Goal: Task Accomplishment & Management: Complete application form

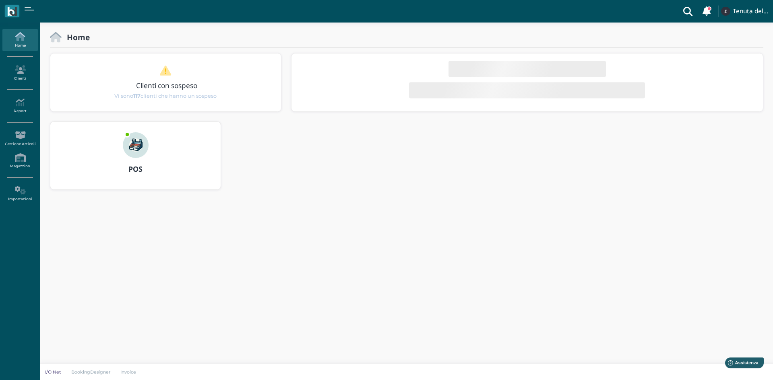
click at [130, 145] on img at bounding box center [136, 145] width 26 height 26
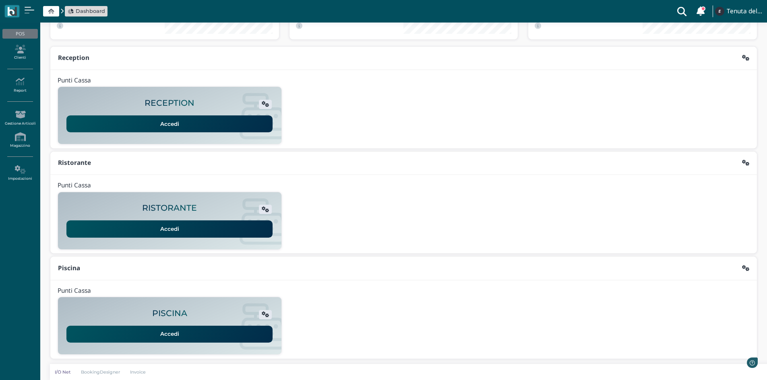
scroll to position [66, 0]
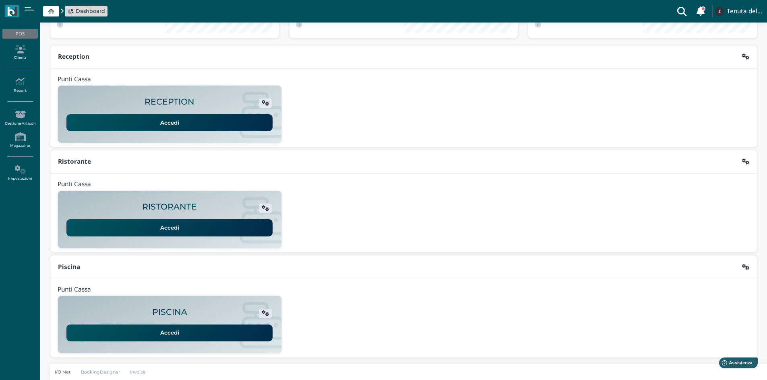
click at [201, 334] on link "Accedi" at bounding box center [169, 333] width 206 height 17
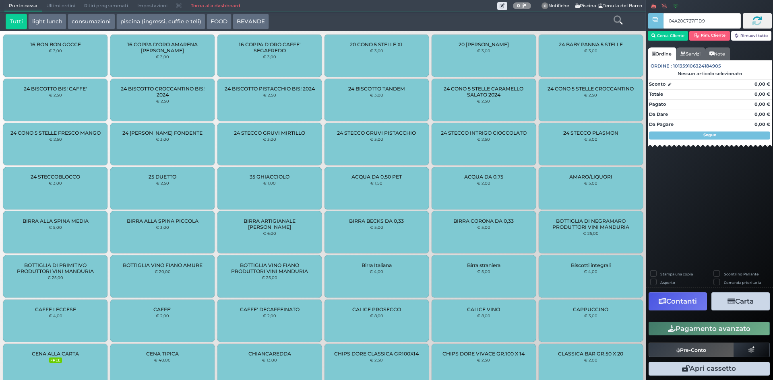
type input "04A20C727F1D94"
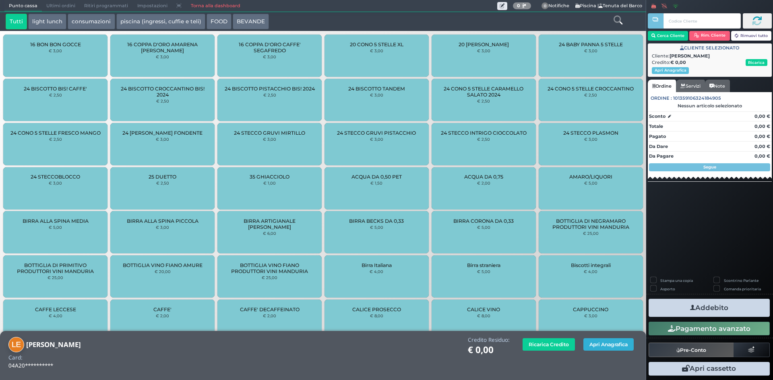
click at [613, 348] on button "Apri Anagrafica" at bounding box center [608, 345] width 50 height 12
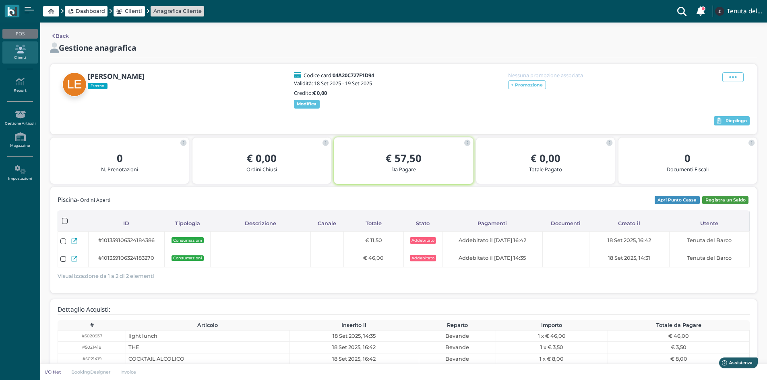
click at [720, 200] on button "Registra un Saldo" at bounding box center [725, 200] width 46 height 9
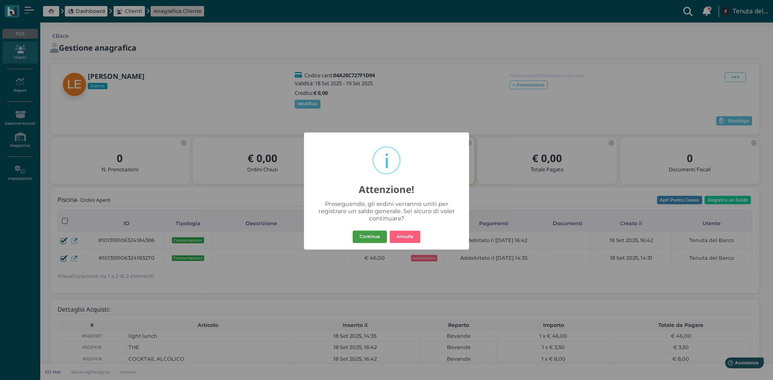
click at [378, 236] on button "Continua" at bounding box center [370, 237] width 34 height 13
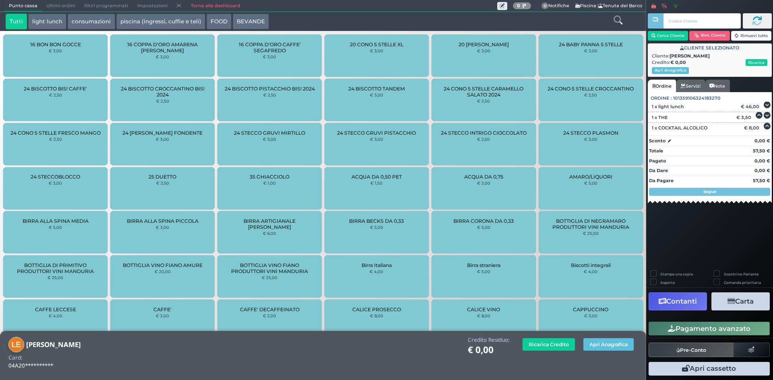
click at [736, 299] on button "Carta" at bounding box center [740, 302] width 58 height 18
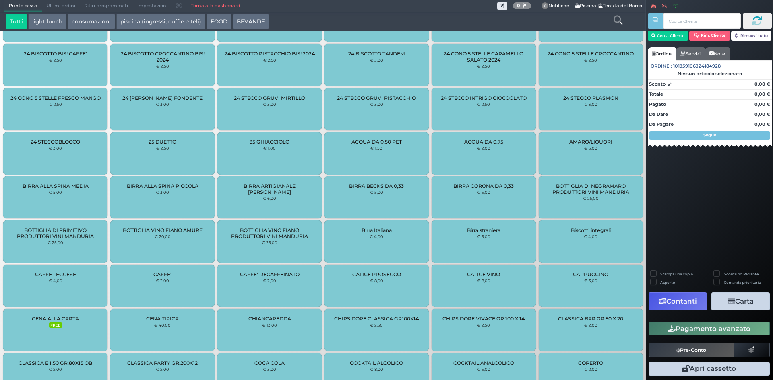
scroll to position [115, 0]
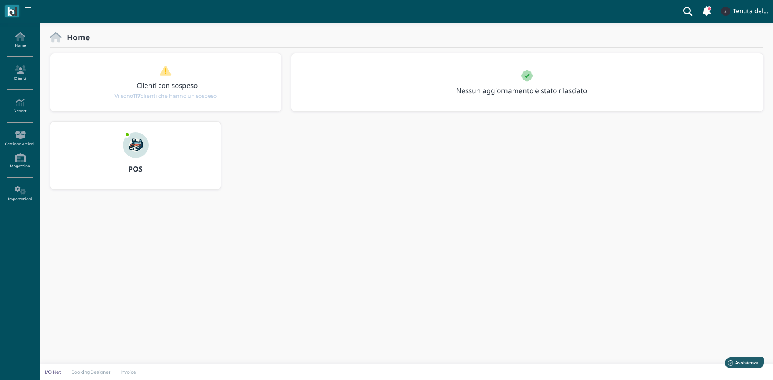
click at [125, 160] on div "POS" at bounding box center [135, 169] width 170 height 23
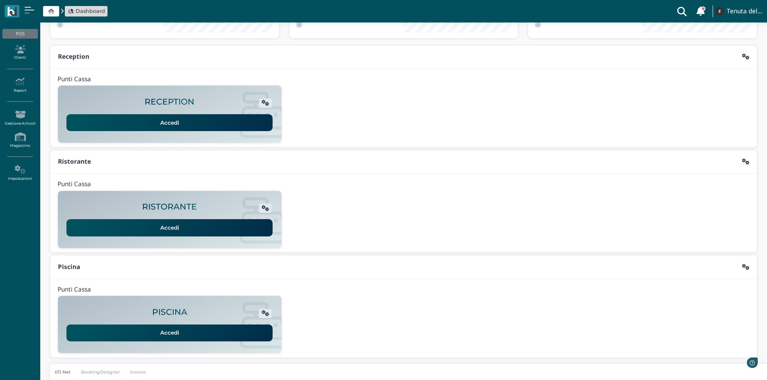
click at [184, 337] on link "Accedi" at bounding box center [169, 333] width 206 height 17
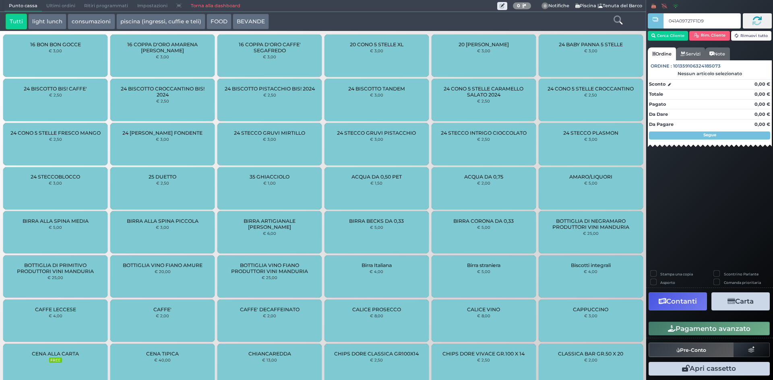
type input "041A09727F1D95"
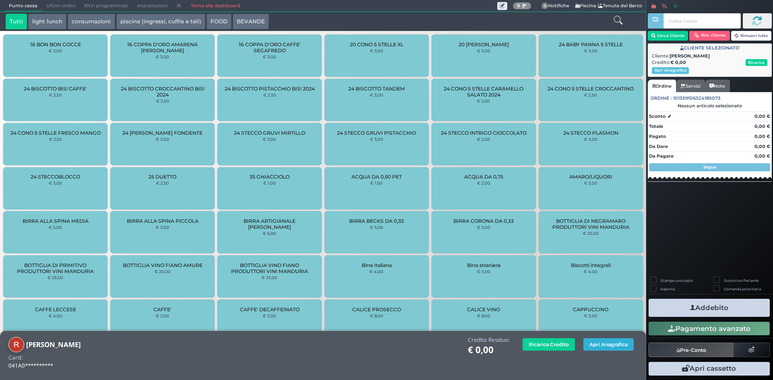
click at [615, 339] on button "Apri Anagrafica" at bounding box center [608, 345] width 50 height 12
click at [193, 26] on button "piscina (ingressi, cuffie e teli)" at bounding box center [160, 22] width 89 height 16
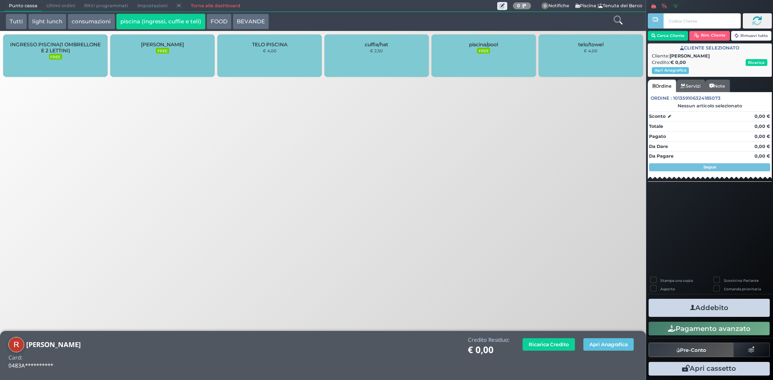
click at [54, 47] on span "INGRESSO PISCINA(1 OMBRELLONE E 2 LETTINI)" at bounding box center [55, 47] width 91 height 12
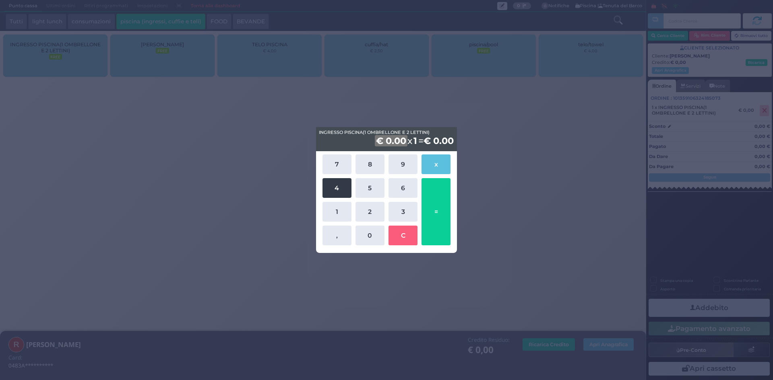
drag, startPoint x: 334, startPoint y: 206, endPoint x: 330, endPoint y: 190, distance: 16.2
click at [333, 206] on button "1" at bounding box center [336, 212] width 29 height 20
click at [330, 189] on button "4" at bounding box center [336, 188] width 29 height 20
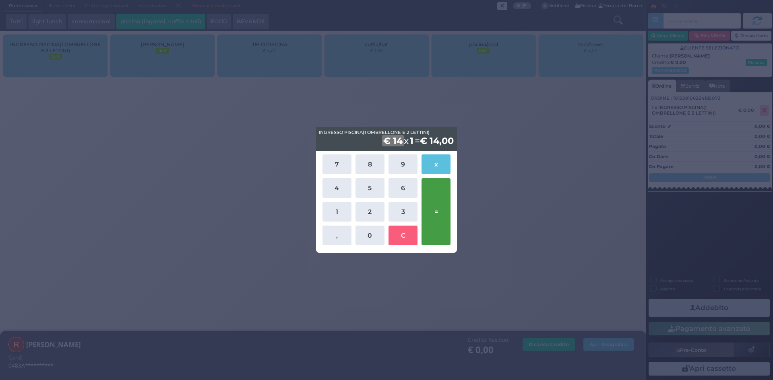
click at [428, 204] on button "=" at bounding box center [436, 211] width 29 height 67
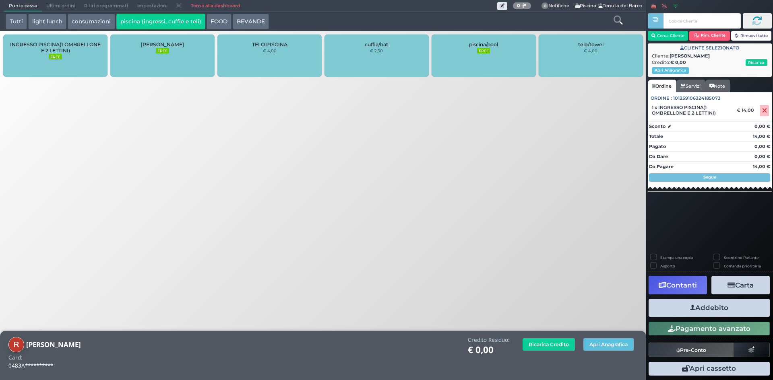
click at [693, 314] on button "Addebito" at bounding box center [709, 308] width 121 height 18
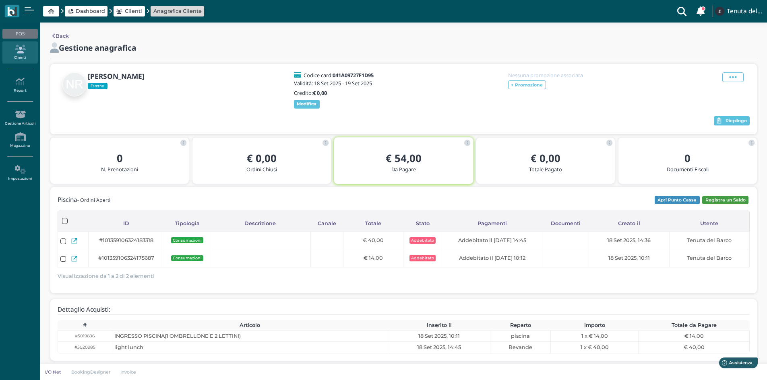
click at [732, 203] on button "Registra un Saldo" at bounding box center [725, 200] width 46 height 9
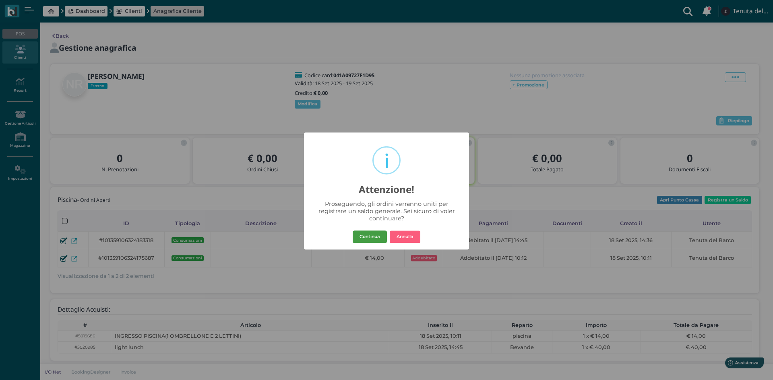
click at [380, 236] on button "Continua" at bounding box center [370, 237] width 34 height 13
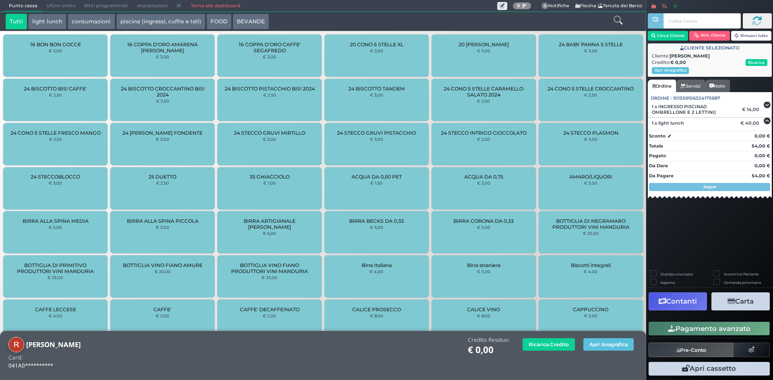
click at [740, 301] on button "Carta" at bounding box center [740, 302] width 58 height 18
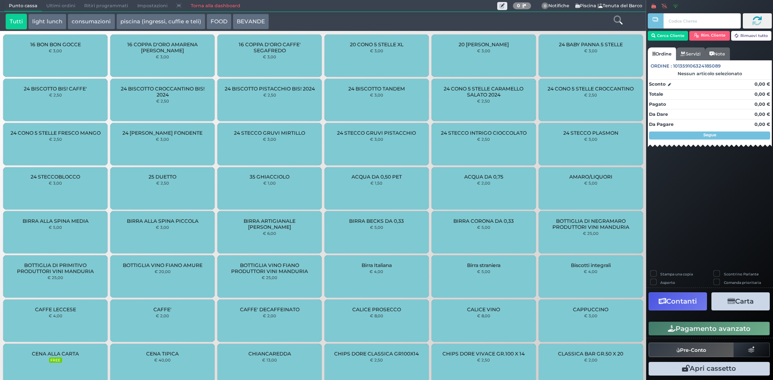
click at [199, 7] on link "Torna alla dashboard" at bounding box center [215, 5] width 58 height 11
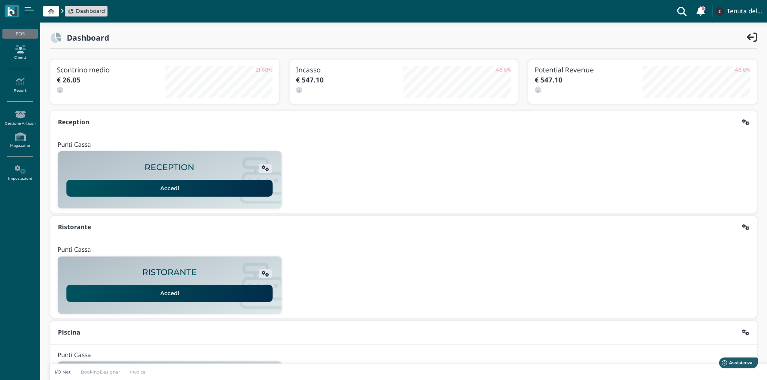
click at [27, 55] on link "Clienti" at bounding box center [19, 52] width 35 height 22
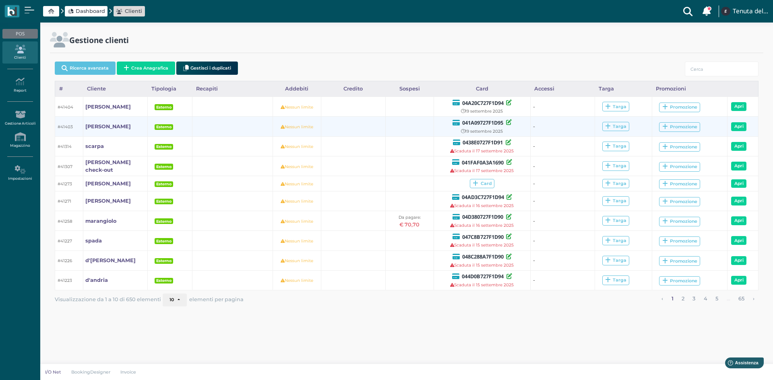
click at [107, 126] on td "[PERSON_NAME]" at bounding box center [115, 127] width 64 height 20
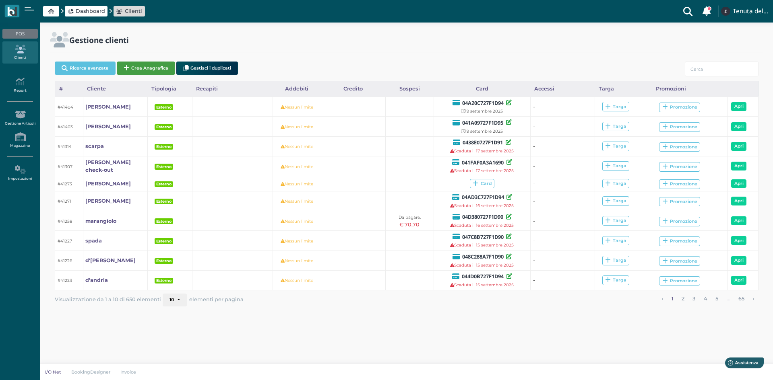
click at [147, 68] on button "Crea Anagrafica" at bounding box center [146, 68] width 58 height 13
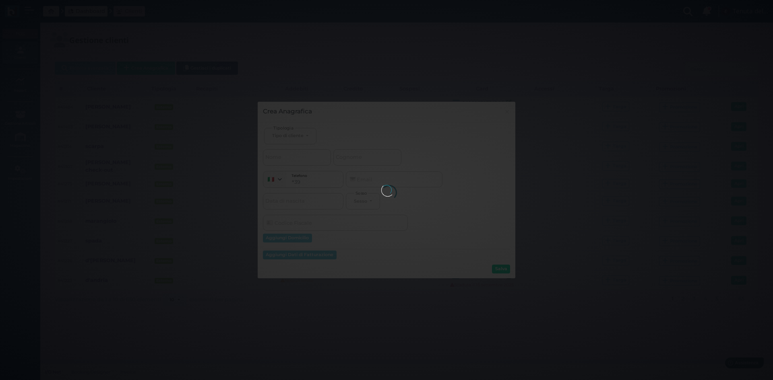
select select
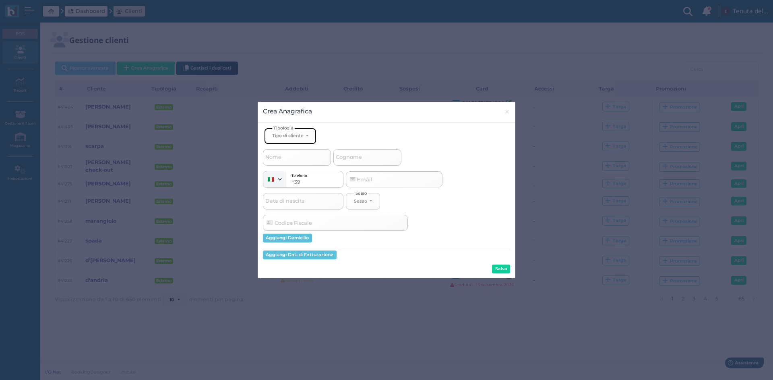
click at [286, 133] on div "Tipo di cliente" at bounding box center [287, 136] width 31 height 6
drag, startPoint x: 286, startPoint y: 161, endPoint x: 377, endPoint y: 165, distance: 91.4
click at [286, 161] on span "Esterno" at bounding box center [282, 162] width 20 height 6
select select "[object Object]"
select select
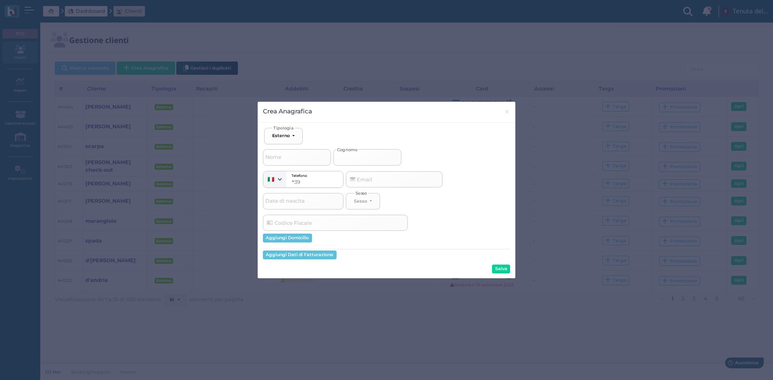
click at [374, 161] on input "Cognome" at bounding box center [367, 157] width 68 height 16
type input "r"
select select
type input "ri"
select select
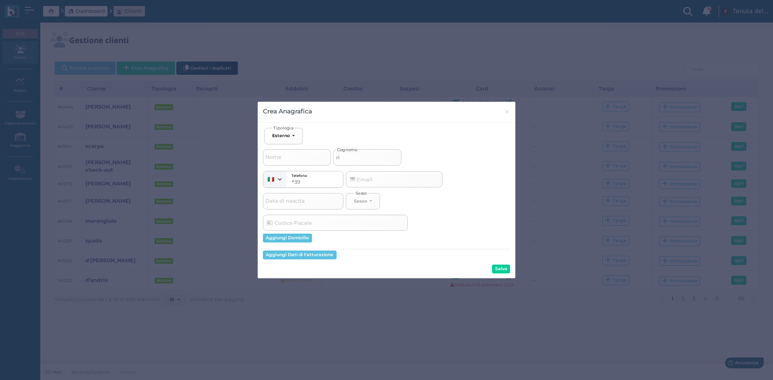
type input "riz"
select select
type input "rizz"
select select
type input "[PERSON_NAME]"
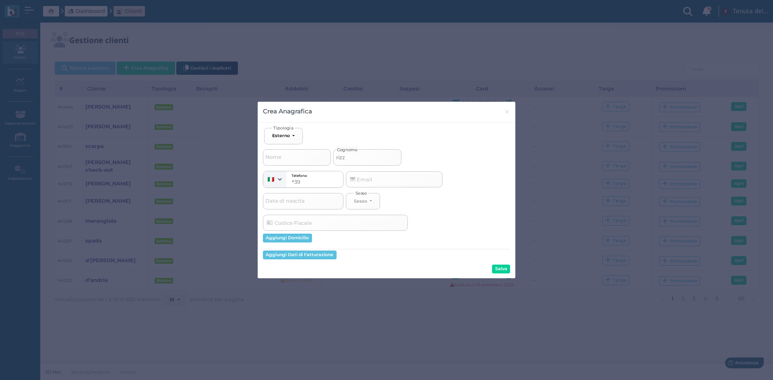
select select
type input "[PERSON_NAME]"
click at [504, 267] on button "Salva" at bounding box center [501, 269] width 18 height 9
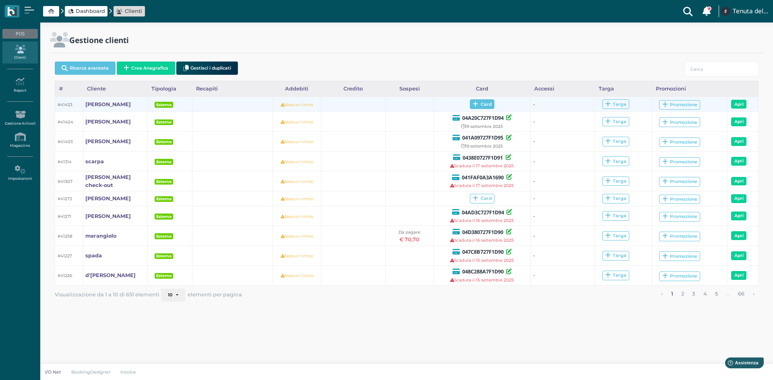
click at [477, 108] on span "Card" at bounding box center [482, 104] width 25 height 10
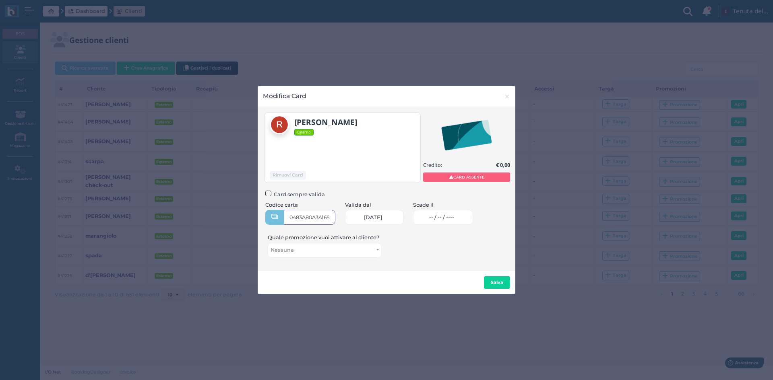
type input "0483A80A3A1691"
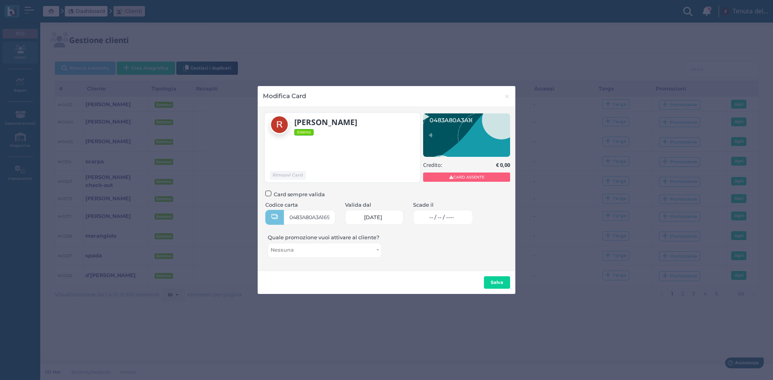
click at [436, 217] on link "-- / -- / ----" at bounding box center [443, 217] width 60 height 15
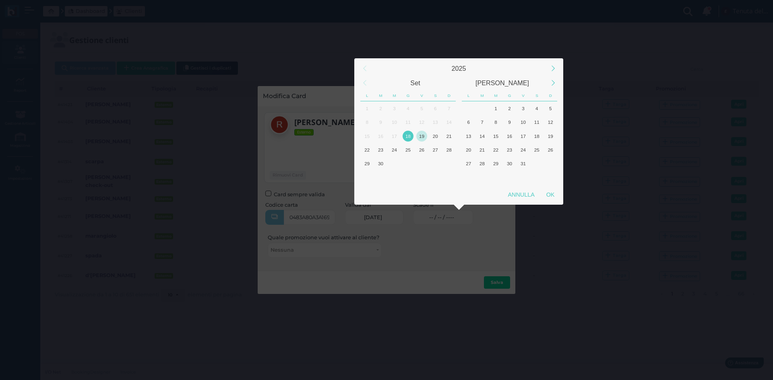
click at [422, 136] on div "19" at bounding box center [421, 136] width 11 height 11
click at [438, 136] on div "20" at bounding box center [435, 136] width 11 height 11
click at [439, 136] on div "20" at bounding box center [435, 136] width 11 height 11
click at [556, 192] on div "OK" at bounding box center [550, 195] width 20 height 14
type input "20/09/2025"
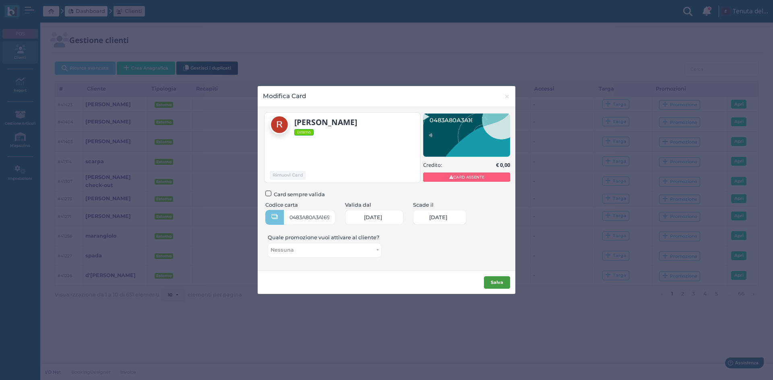
click at [498, 285] on button "Salva" at bounding box center [497, 283] width 26 height 13
